Goal: Book appointment/travel/reservation

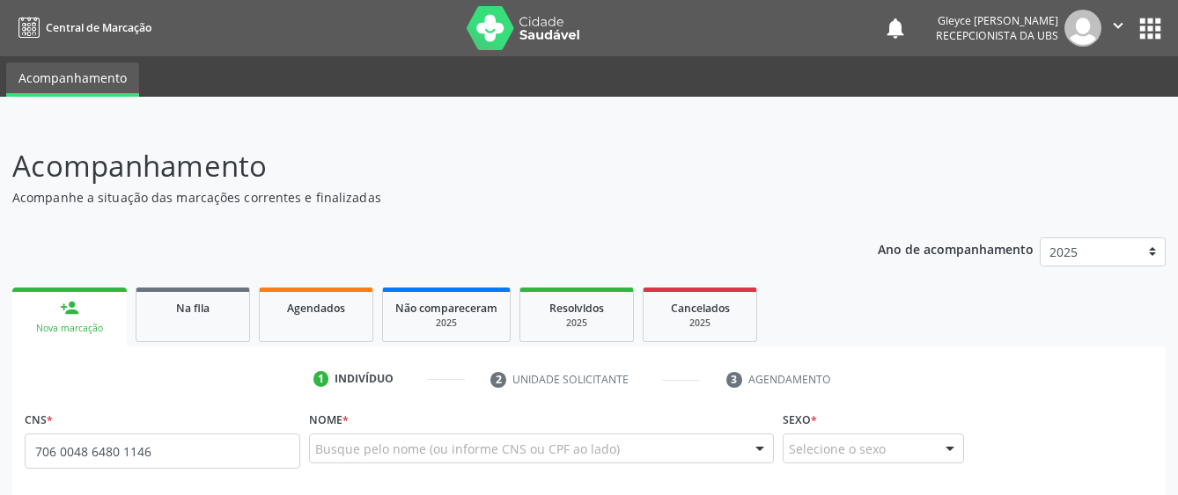
type input "706 0048 6480 1146"
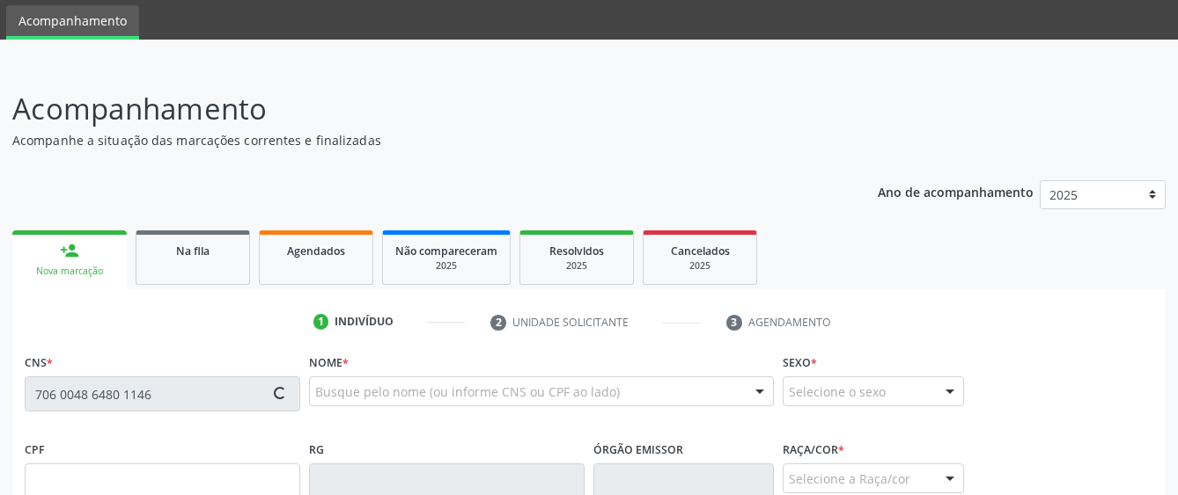
scroll to position [88, 0]
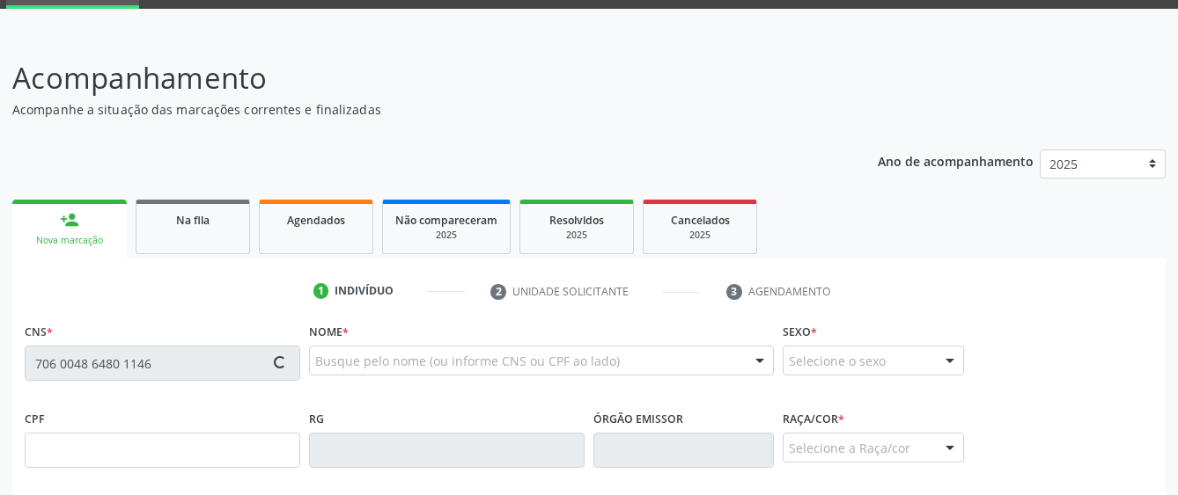
type input "083.775.284-10"
type input "1[DATE]"
type input "[PERSON_NAME]"
type input "[PHONE_NUMBER]"
type input "440"
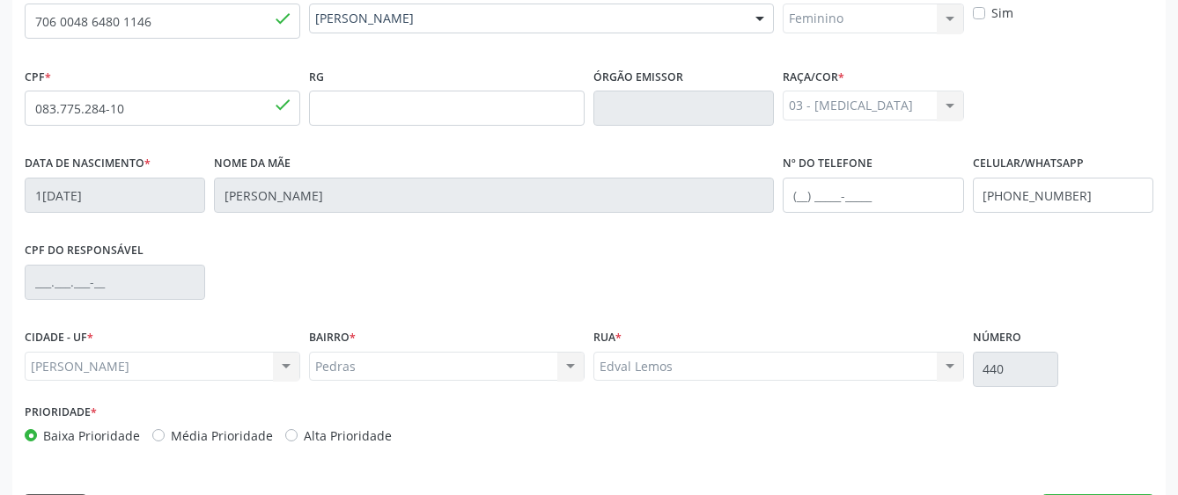
scroll to position [483, 0]
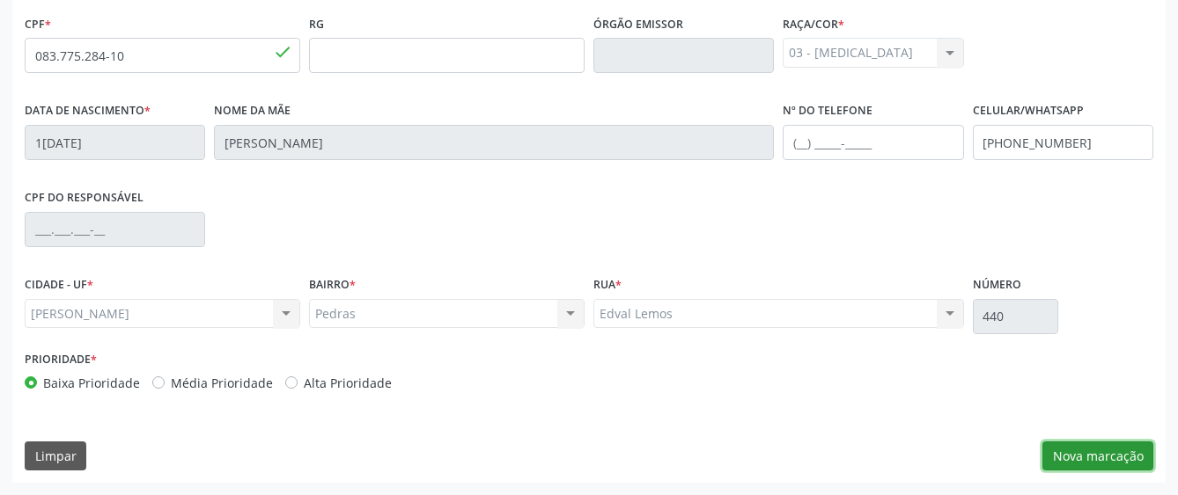
click at [1071, 452] on button "Nova marcação" at bounding box center [1097, 457] width 111 height 30
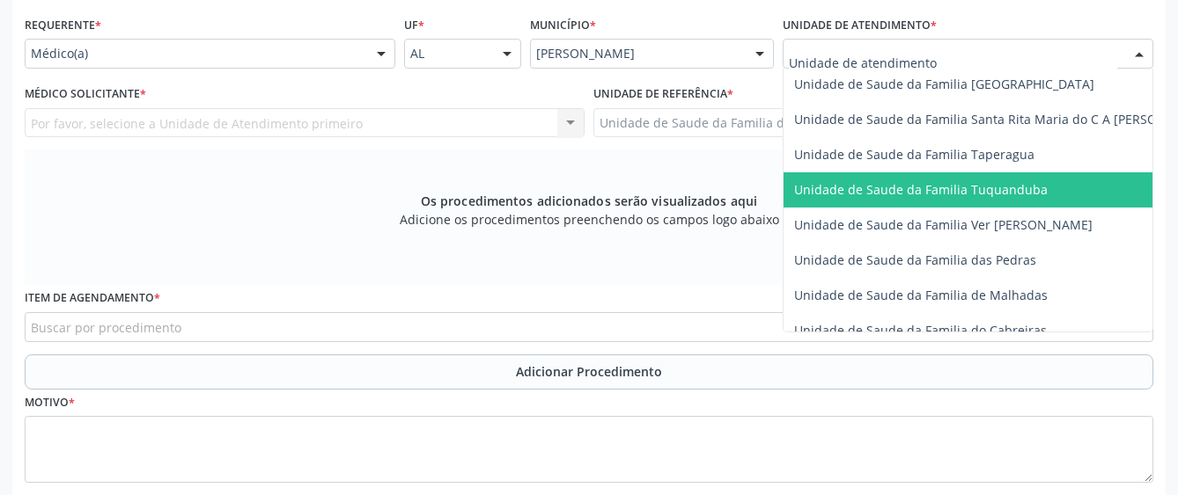
scroll to position [1229, 0]
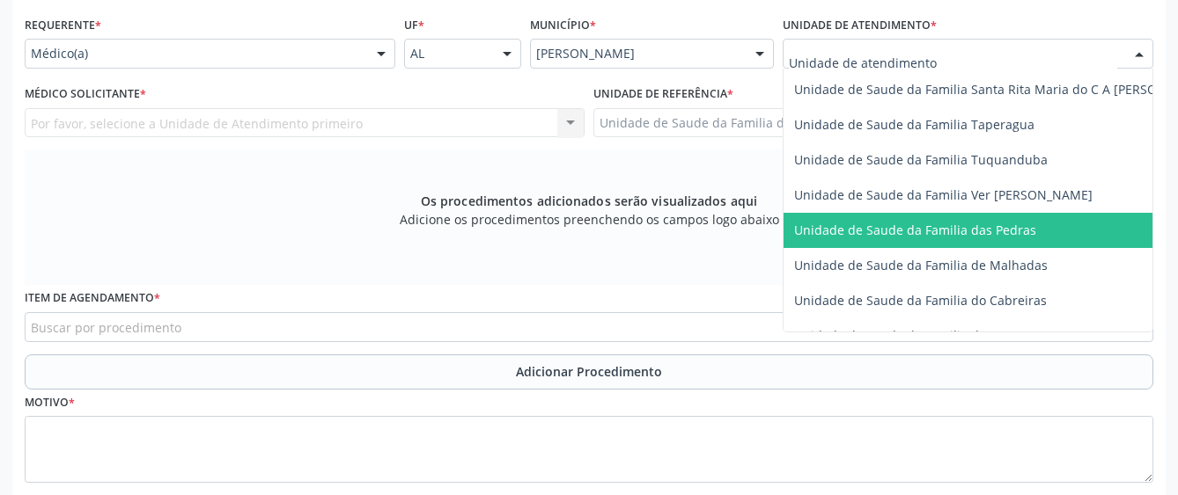
click at [825, 225] on span "Unidade de Saude da Familia das Pedras" at bounding box center [915, 230] width 242 height 17
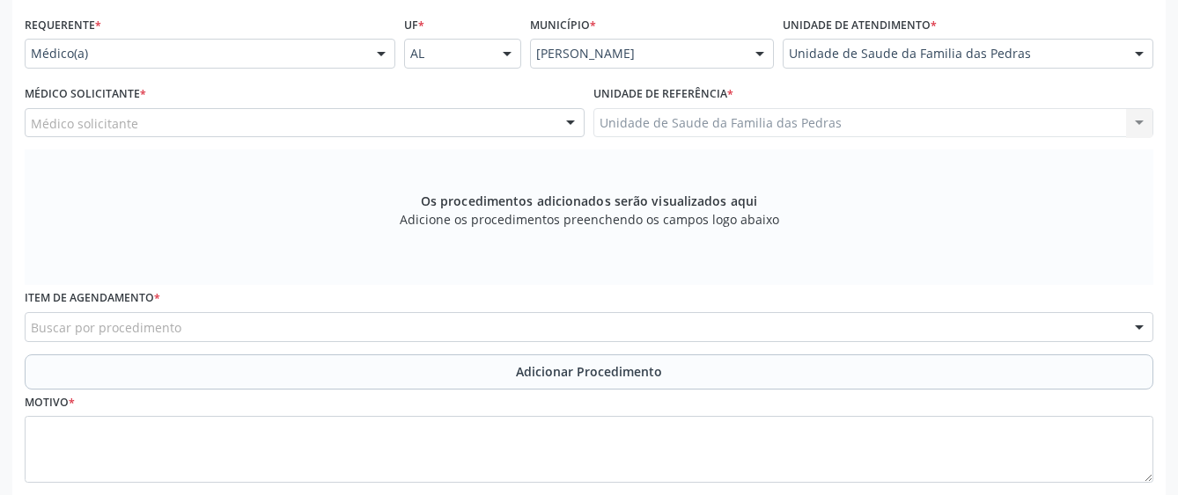
click at [499, 127] on div "Médico solicitante" at bounding box center [305, 123] width 560 height 30
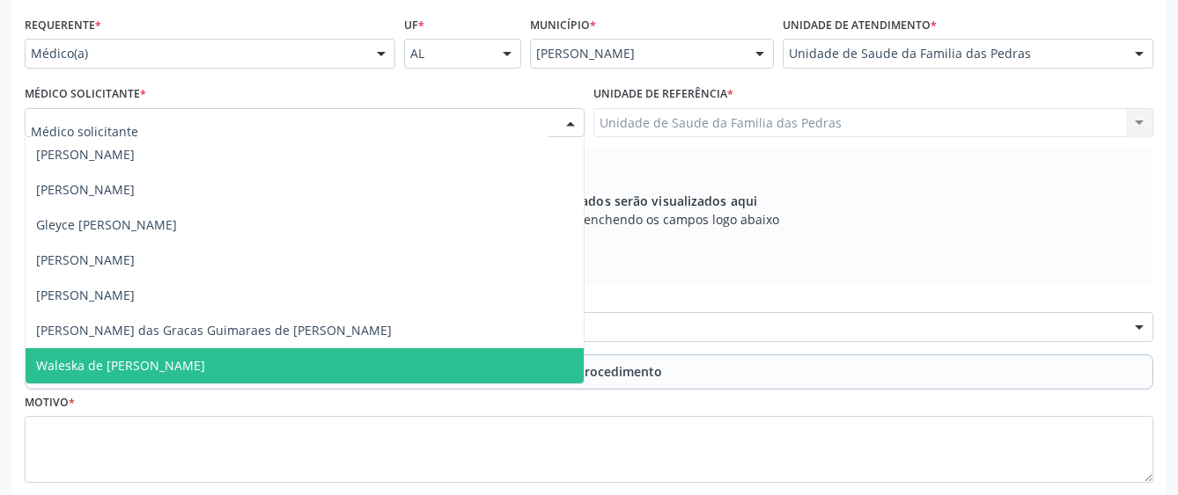
click at [323, 357] on span "Waleska de [PERSON_NAME]" at bounding box center [305, 366] width 558 height 35
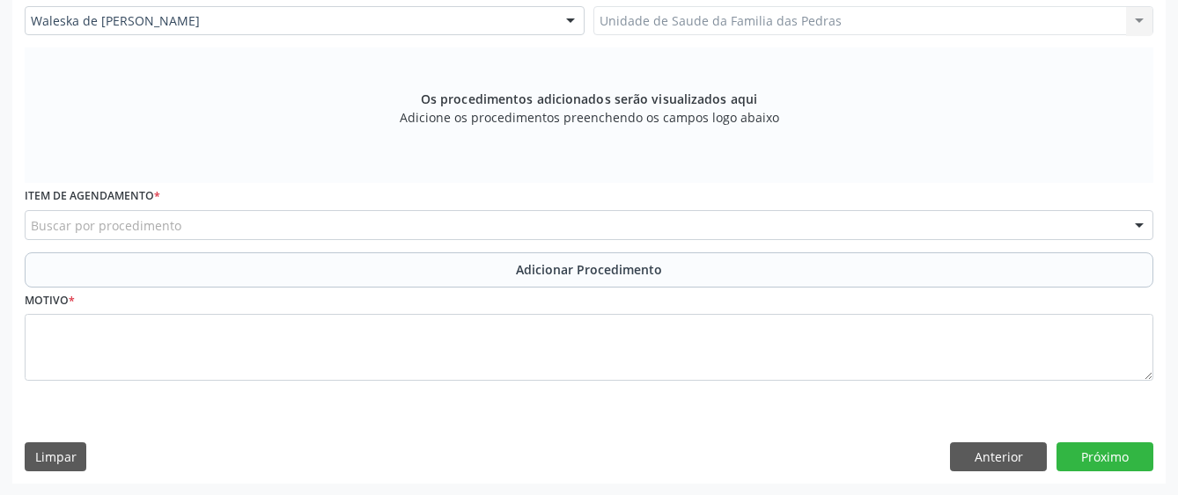
scroll to position [498, 0]
click at [525, 221] on div "Buscar por procedimento" at bounding box center [589, 224] width 1128 height 30
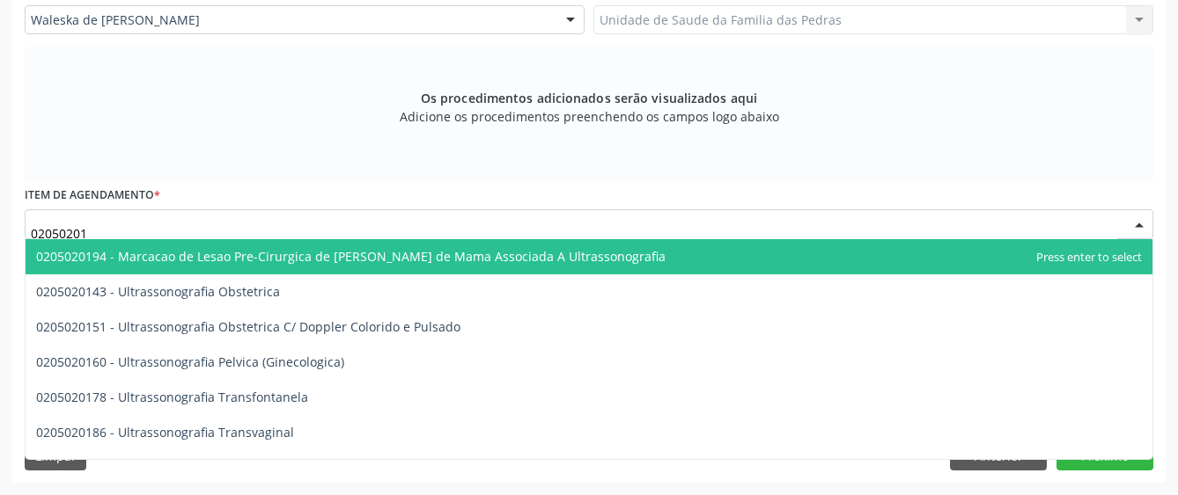
type input "020502014"
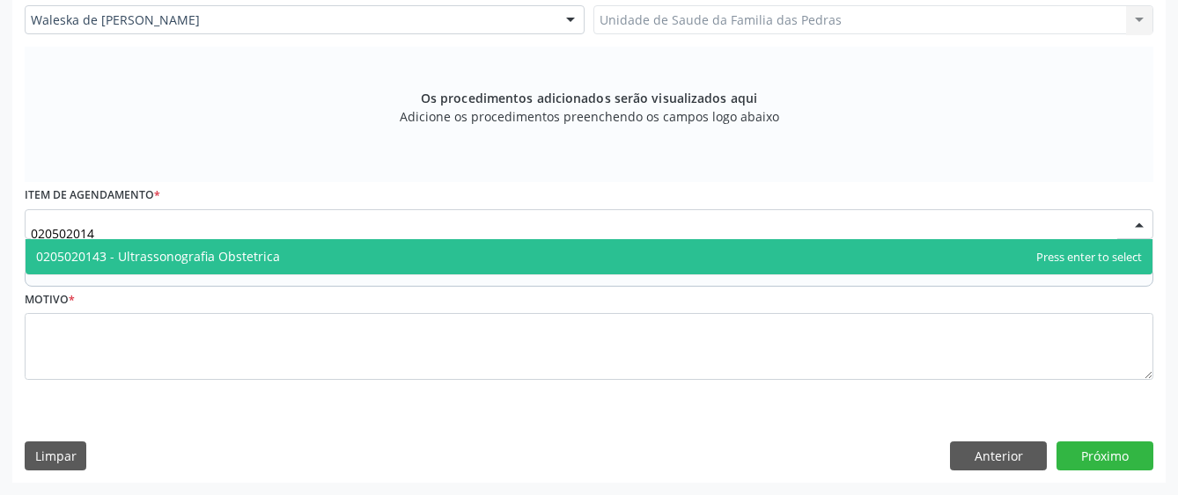
click at [408, 264] on span "0205020143 - Ultrassonografia Obstetrica" at bounding box center [589, 256] width 1126 height 35
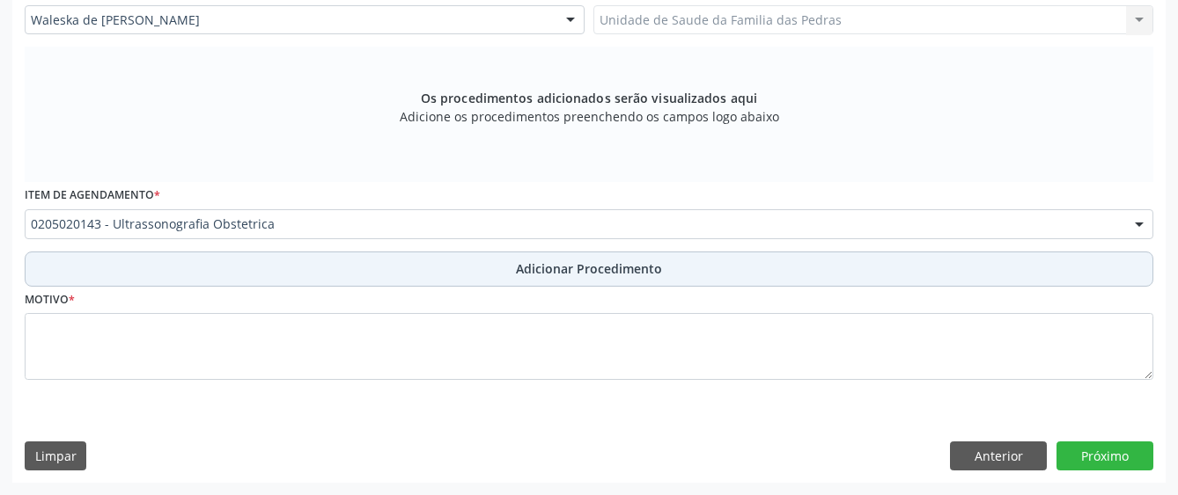
click at [408, 268] on button "Adicionar Procedimento" at bounding box center [589, 269] width 1128 height 35
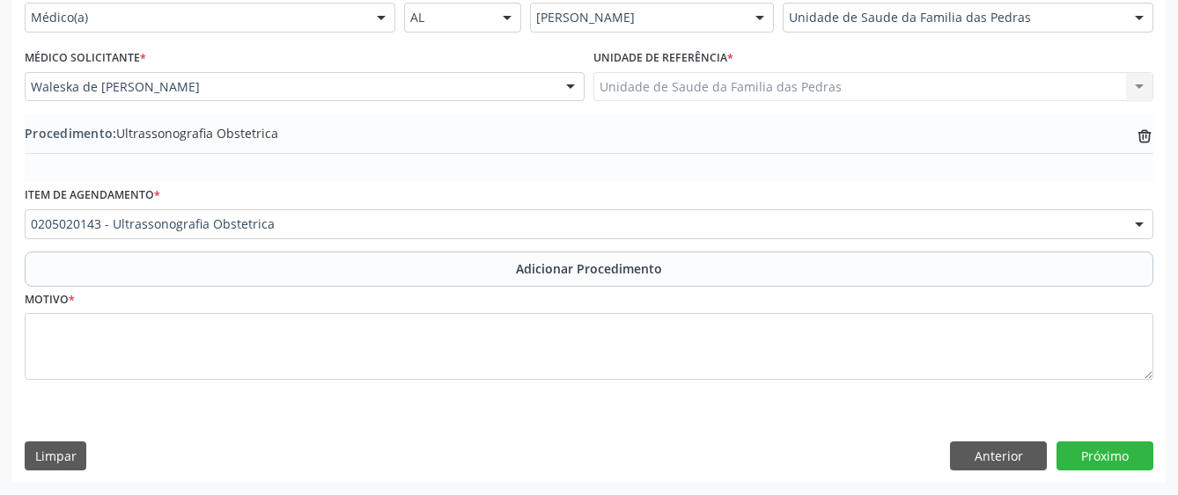
scroll to position [431, 0]
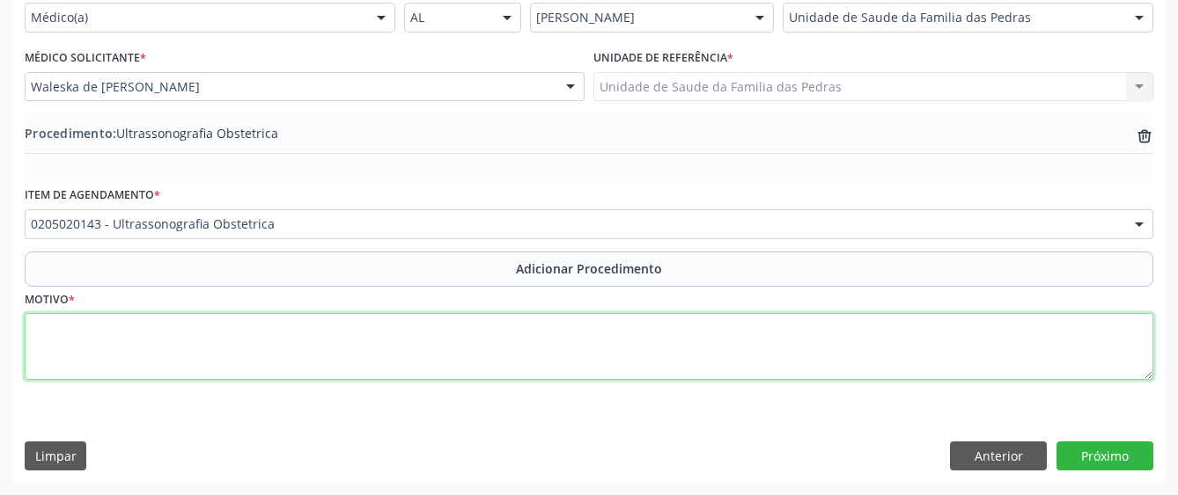
click at [391, 343] on textarea at bounding box center [589, 346] width 1128 height 67
type textarea "GRAVIDEZ"
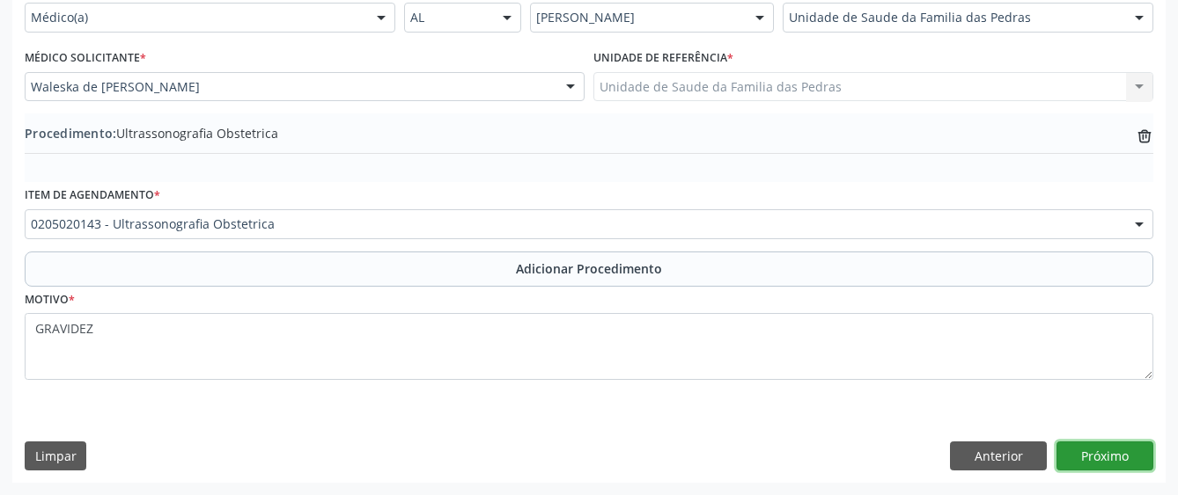
click at [1090, 452] on button "Próximo" at bounding box center [1104, 457] width 97 height 30
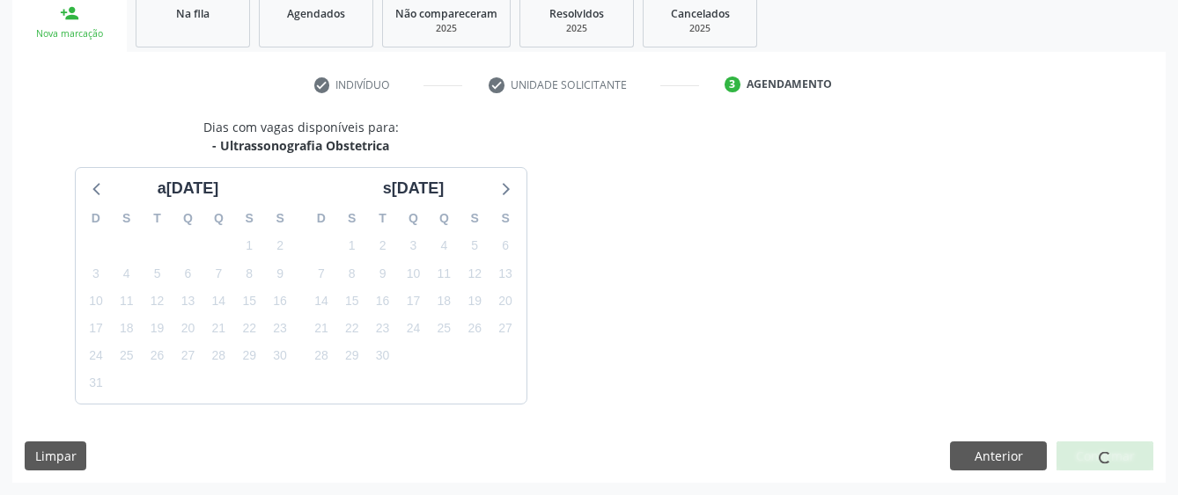
scroll to position [347, 0]
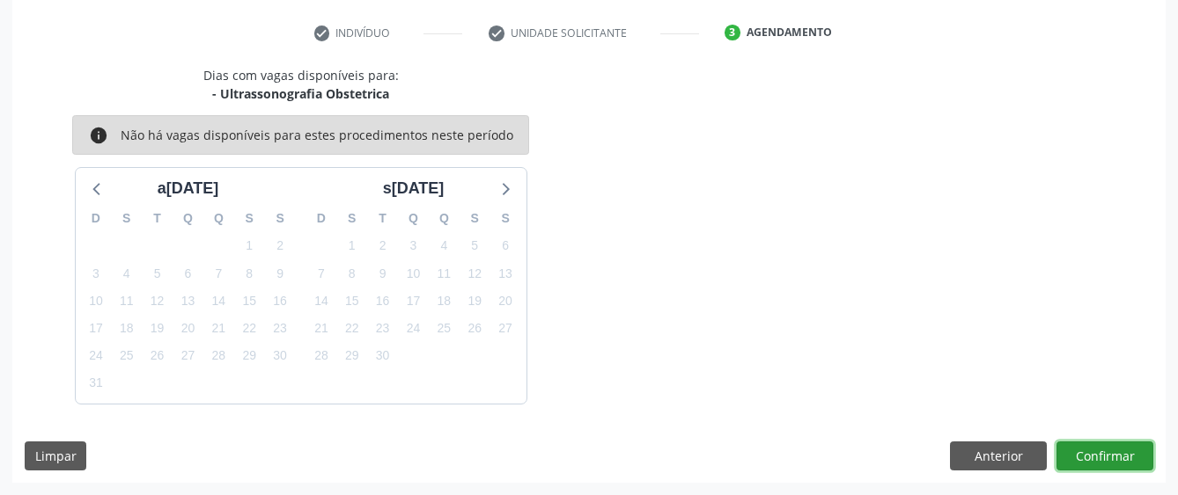
click at [1107, 462] on button "Confirmar" at bounding box center [1104, 457] width 97 height 30
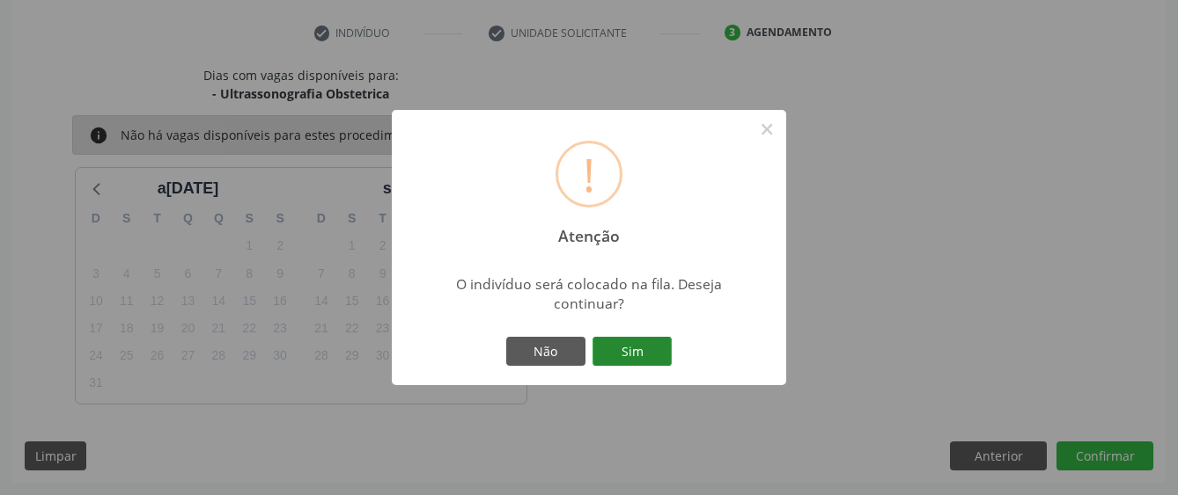
click at [649, 349] on button "Sim" at bounding box center [631, 352] width 79 height 30
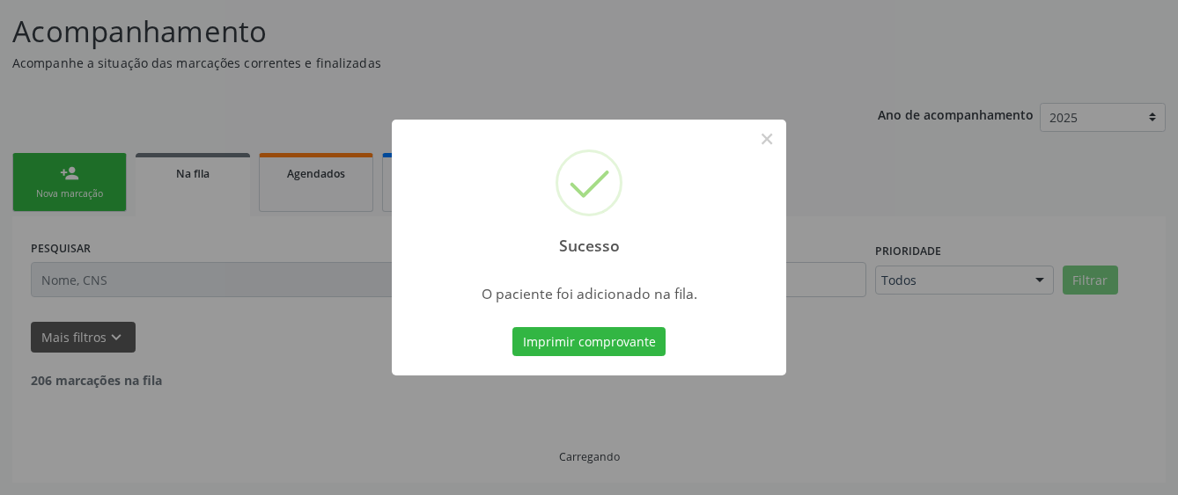
scroll to position [116, 0]
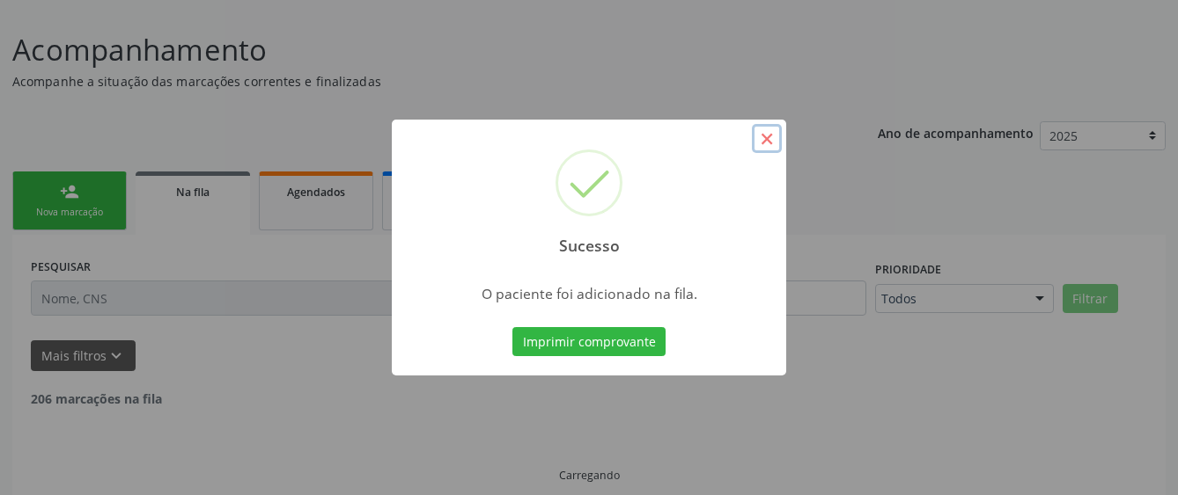
click at [771, 139] on button "×" at bounding box center [767, 139] width 30 height 30
